Goal: Find specific page/section: Find specific page/section

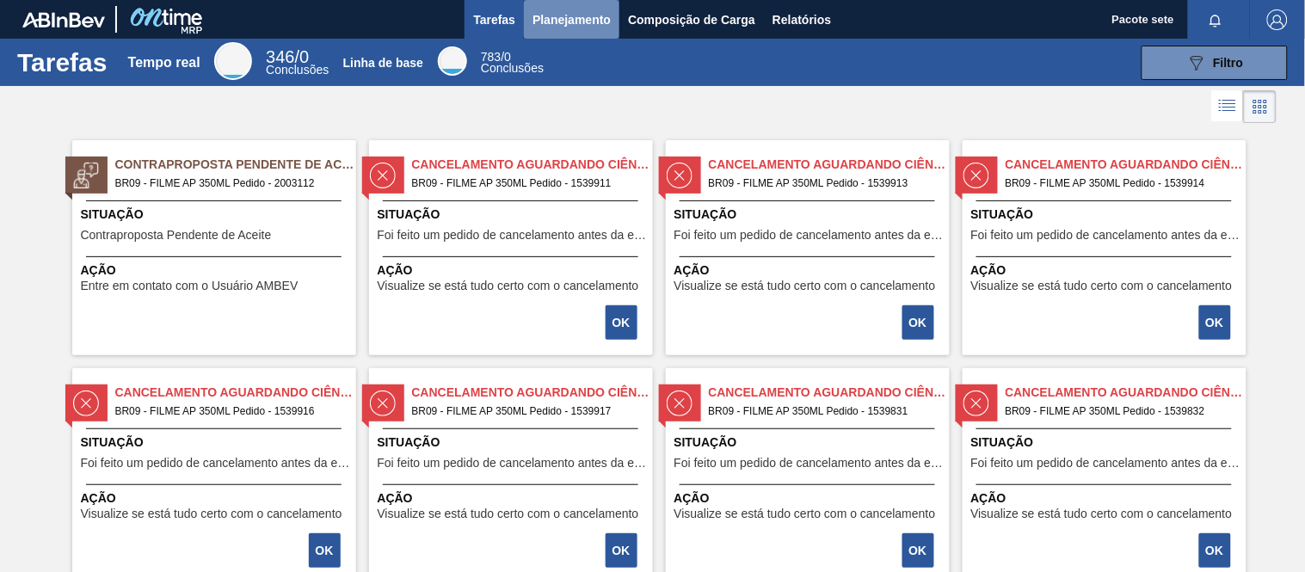
click at [568, 20] on font "Planejamento" at bounding box center [571, 20] width 78 height 14
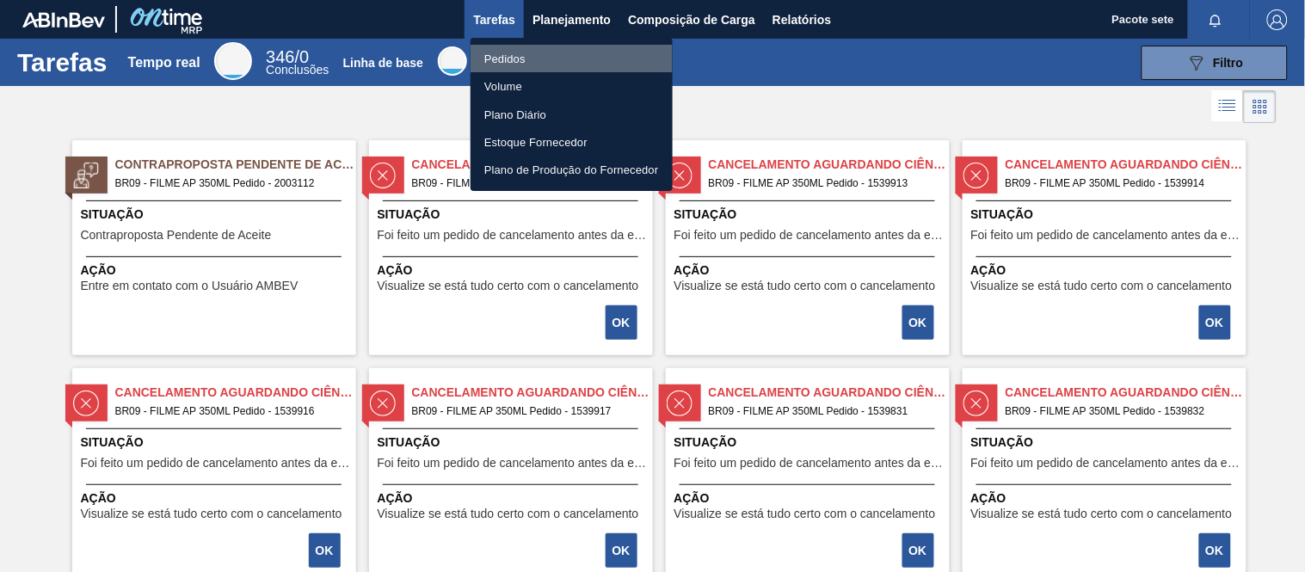
click at [538, 46] on li "Pedidos" at bounding box center [572, 59] width 202 height 28
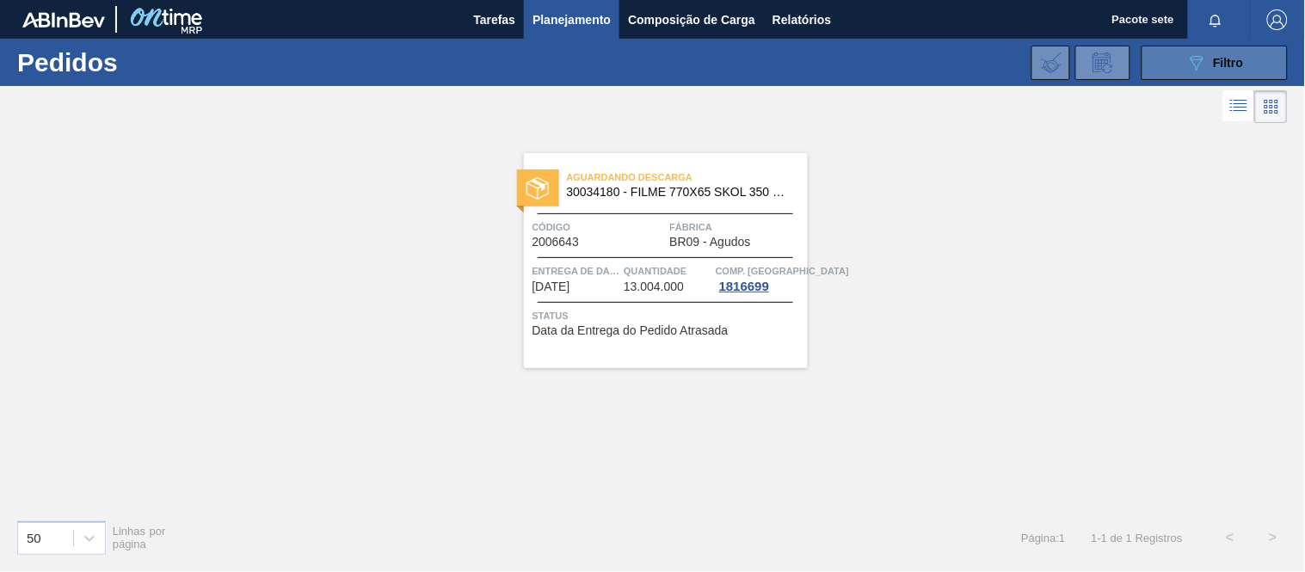
click at [1244, 65] on button "089F7B8B-B2A5-4AFE-B5C0-19BA573D28AC Filtro" at bounding box center [1215, 63] width 146 height 34
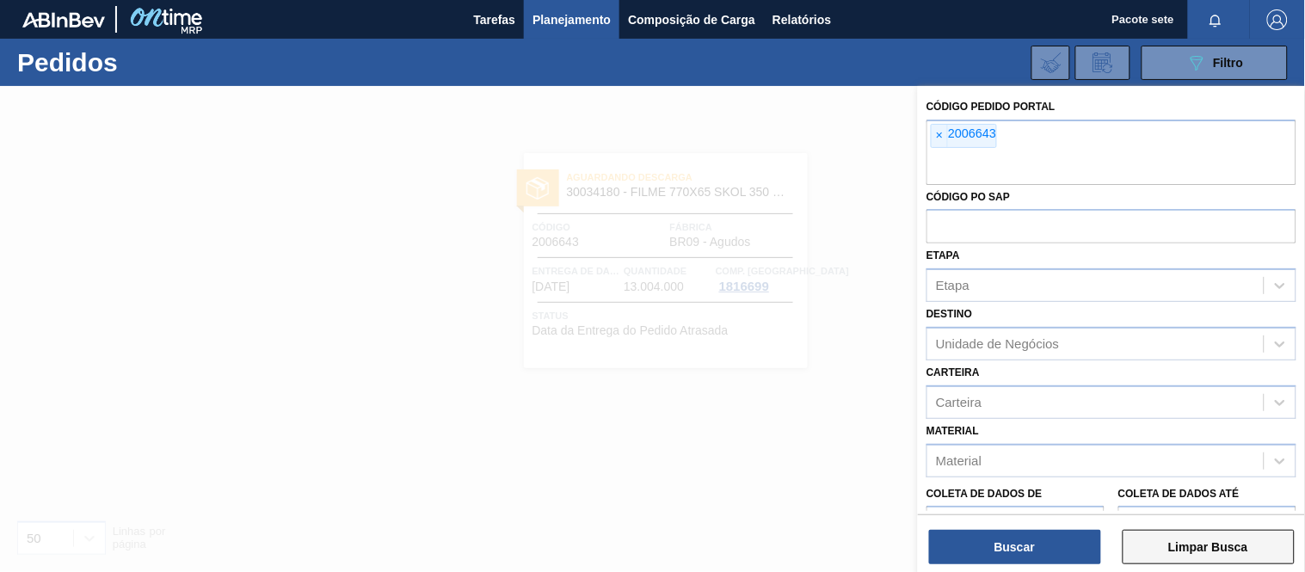
click at [1191, 552] on font "Limpar Busca" at bounding box center [1208, 547] width 80 height 14
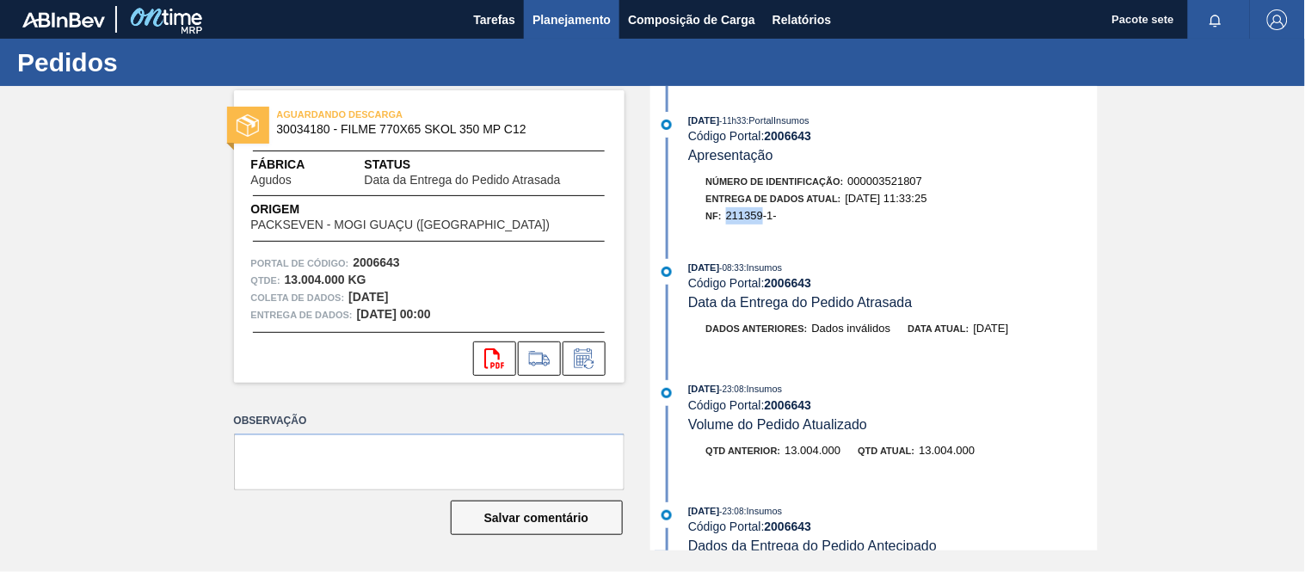
click at [565, 0] on button "Planejamento" at bounding box center [571, 19] width 95 height 39
